Goal: Find specific page/section: Find specific page/section

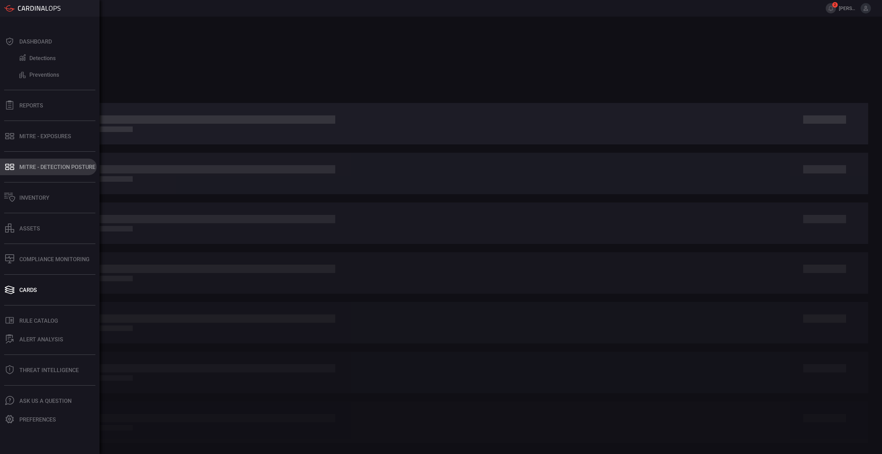
click at [23, 164] on div "MITRE - Detection Posture" at bounding box center [57, 167] width 76 height 7
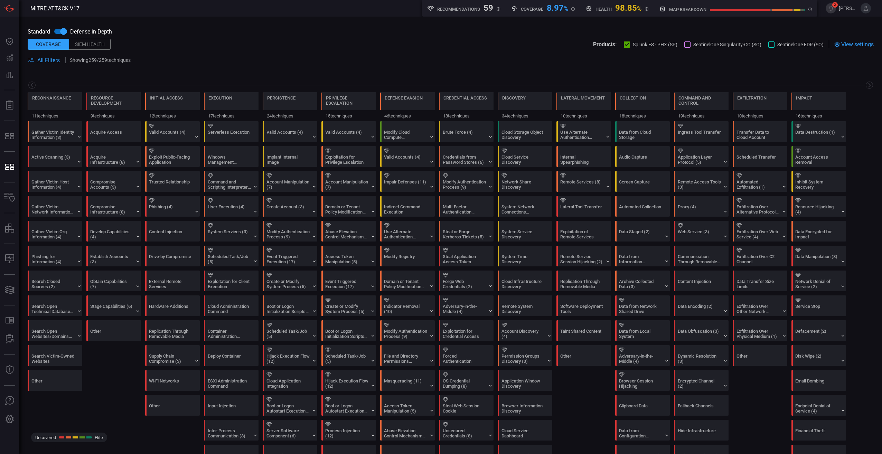
click at [450, 69] on span at bounding box center [451, 68] width 846 height 8
click at [385, 46] on span at bounding box center [352, 44] width 482 height 8
